Goal: Task Accomplishment & Management: Manage account settings

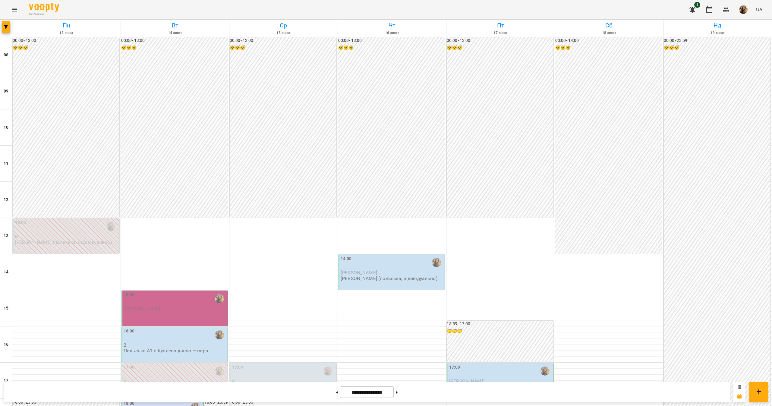
scroll to position [201, 0]
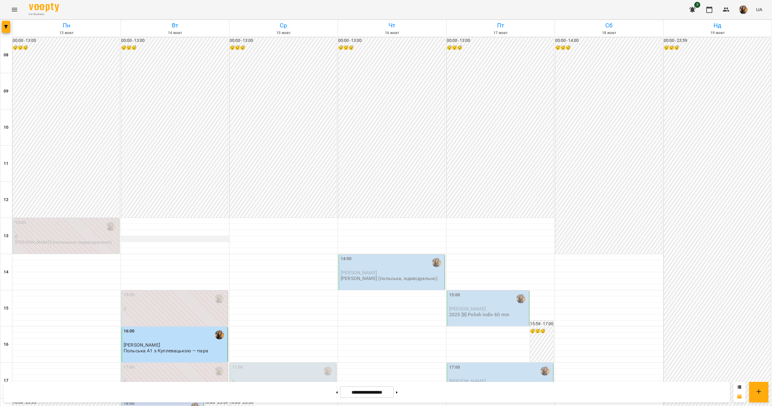
scroll to position [181, 0]
click at [173, 348] on p "Польська А1 з Куплевацькою — пара" at bounding box center [166, 350] width 85 height 5
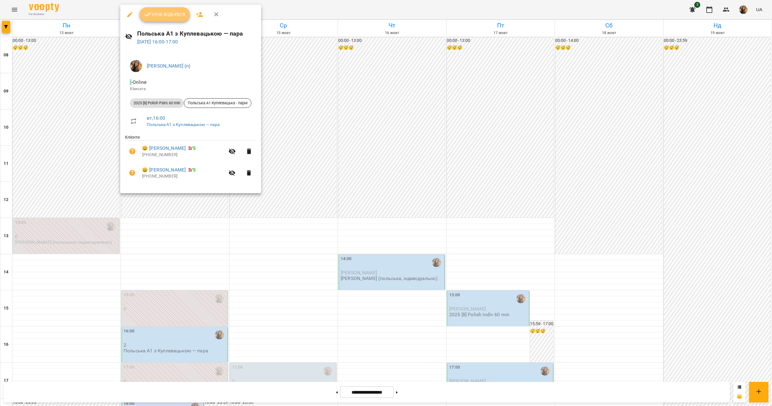
click at [165, 11] on span "Урок відбувся" at bounding box center [164, 14] width 41 height 7
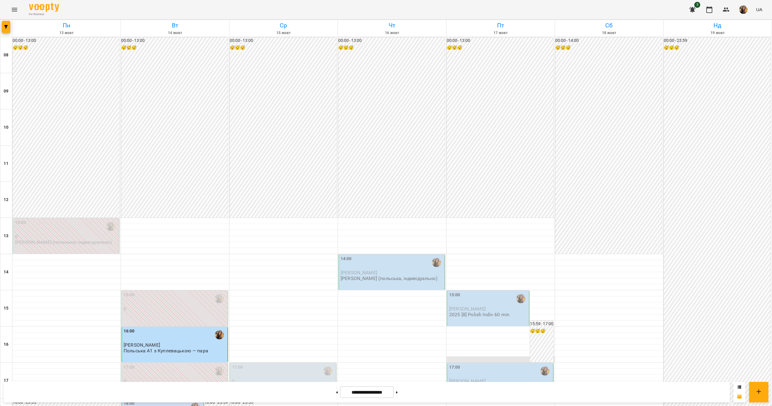
scroll to position [201, 0]
click at [126, 400] on div "18:00" at bounding box center [129, 407] width 11 height 14
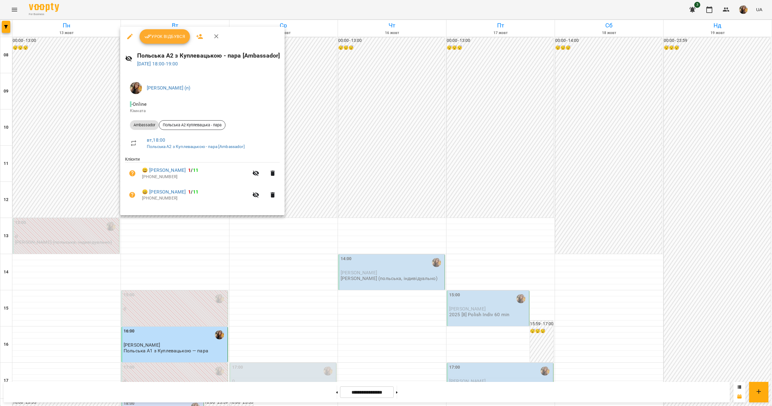
click at [101, 246] on div at bounding box center [386, 203] width 772 height 406
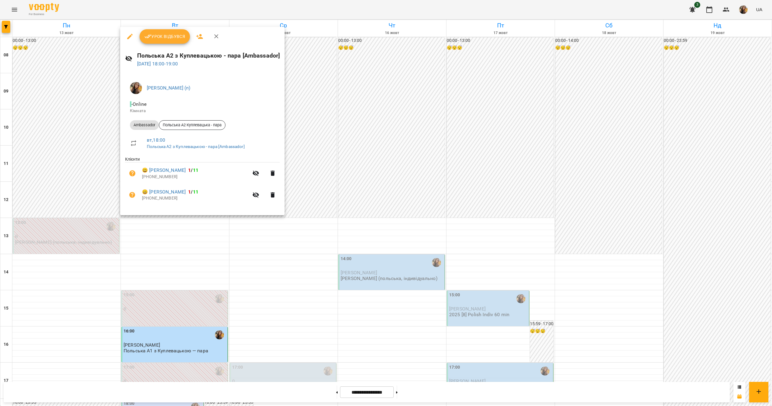
click at [101, 240] on div at bounding box center [386, 203] width 772 height 406
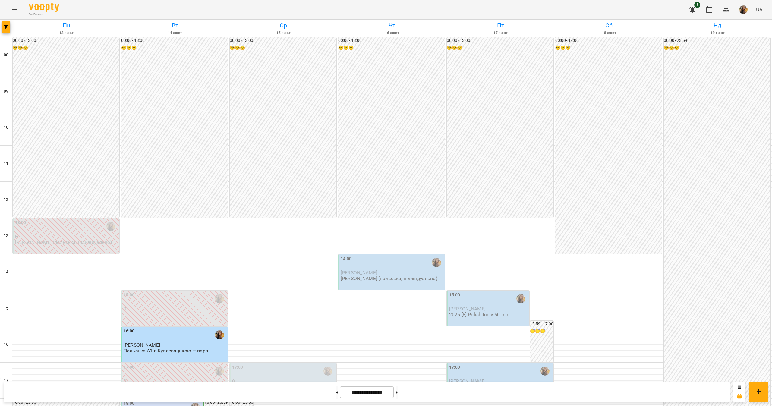
scroll to position [0, 0]
click at [336, 394] on button at bounding box center [337, 391] width 2 height 13
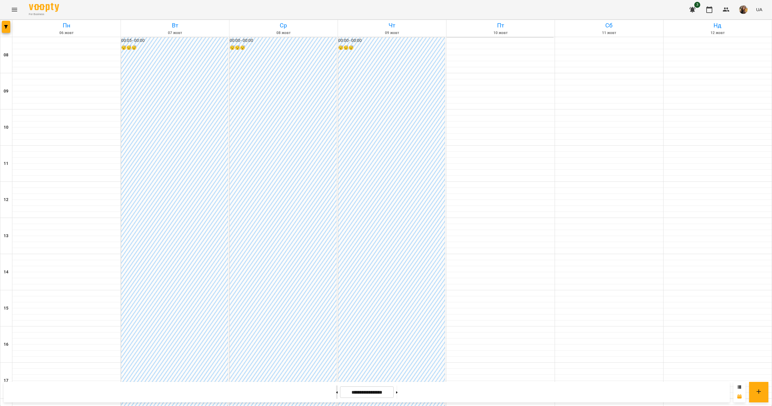
click at [336, 393] on button at bounding box center [337, 391] width 2 height 13
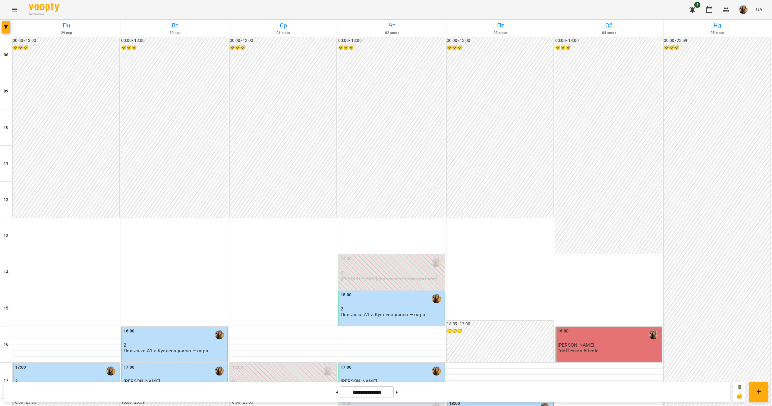
scroll to position [201, 0]
click at [397, 394] on button at bounding box center [397, 391] width 2 height 13
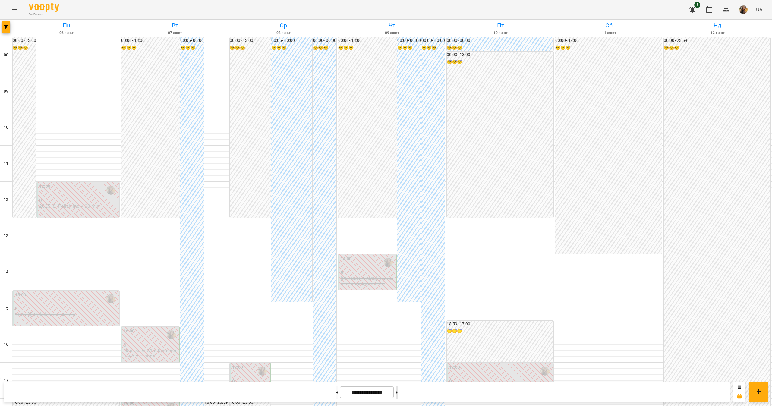
click at [397, 396] on button at bounding box center [397, 391] width 2 height 13
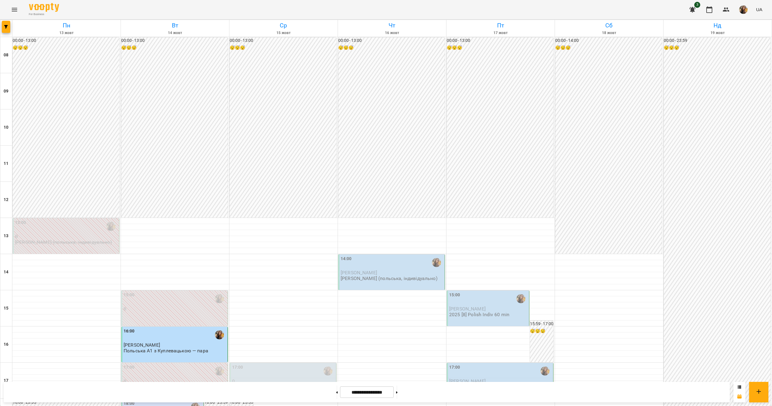
scroll to position [0, 0]
click at [397, 390] on button at bounding box center [397, 391] width 2 height 13
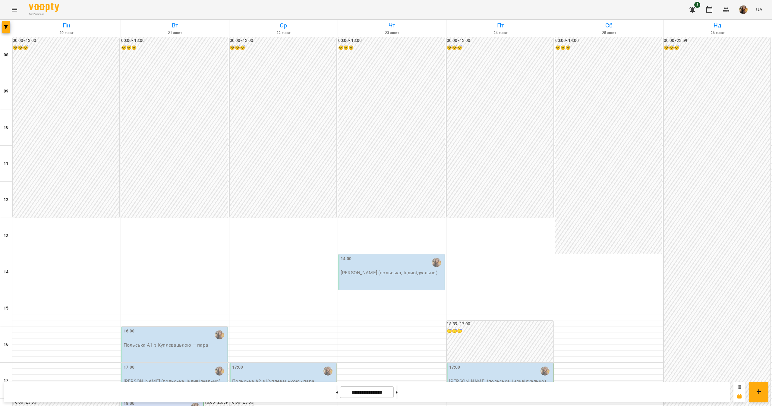
click at [400, 394] on div at bounding box center [397, 391] width 6 height 13
drag, startPoint x: 410, startPoint y: 391, endPoint x: 409, endPoint y: 388, distance: 3.1
click at [397, 391] on button at bounding box center [397, 391] width 2 height 13
type input "**********"
